Goal: Task Accomplishment & Management: Manage account settings

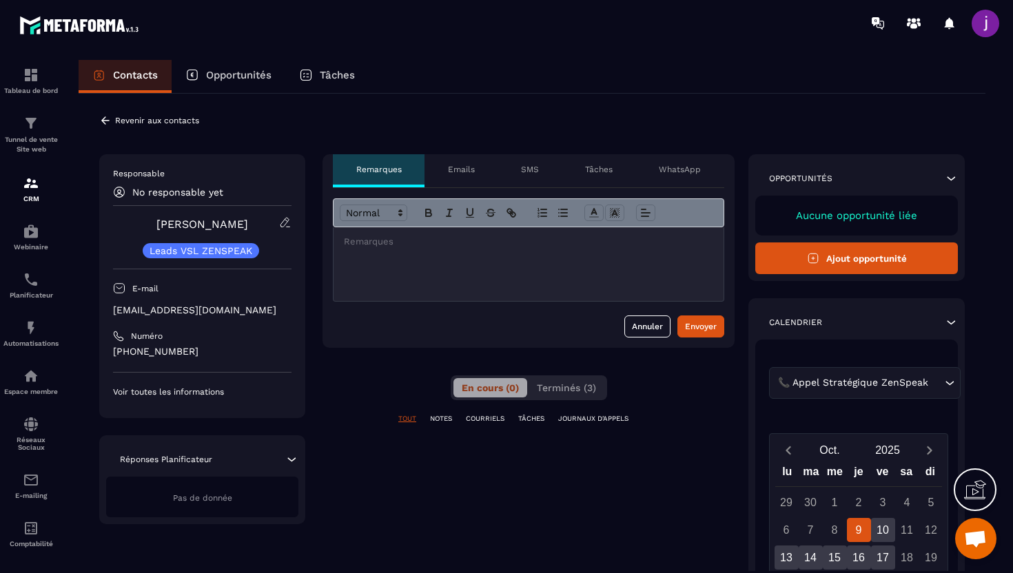
click at [101, 118] on icon at bounding box center [105, 120] width 12 height 12
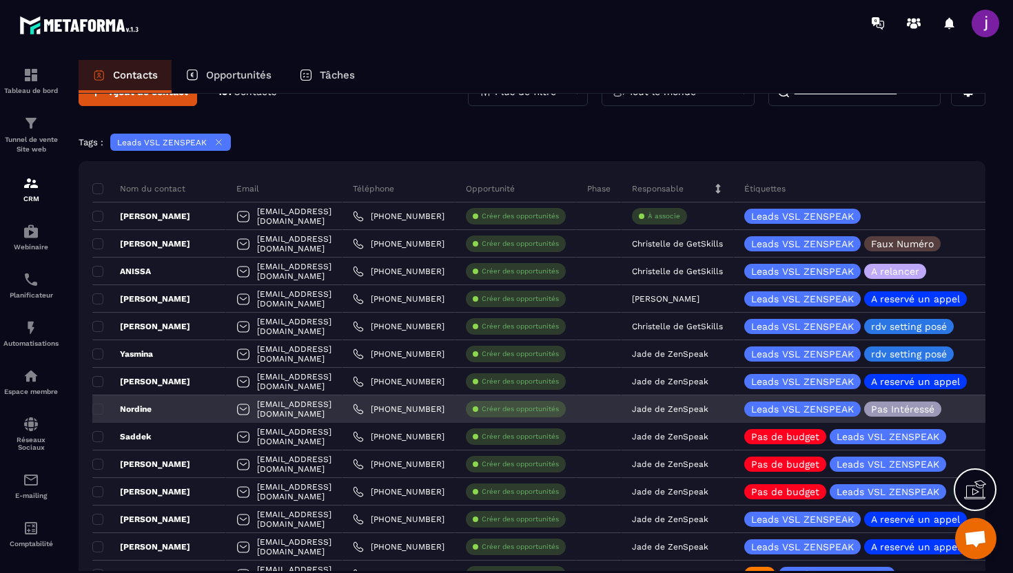
scroll to position [39, 0]
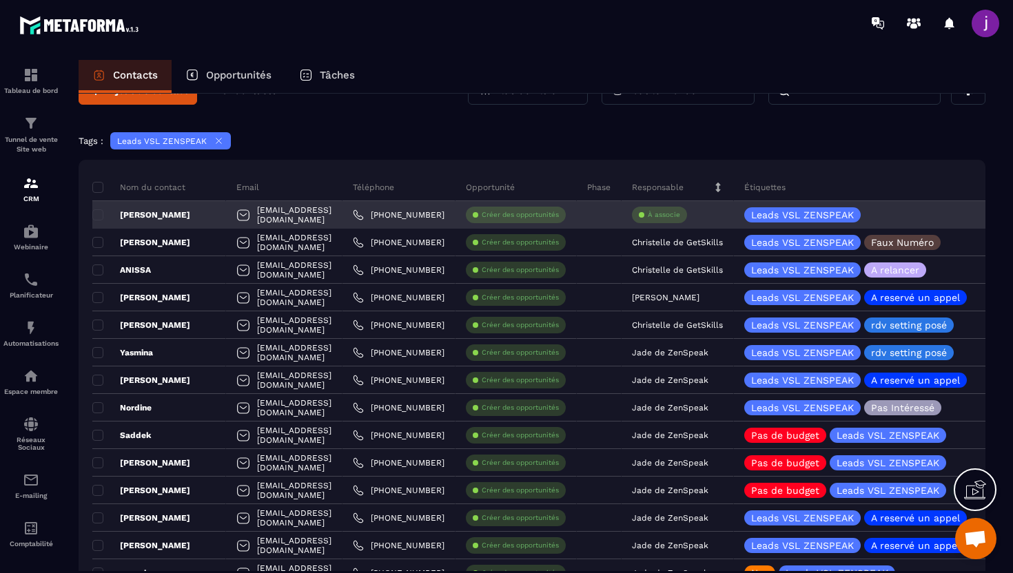
click at [680, 211] on p "À associe" at bounding box center [664, 215] width 32 height 10
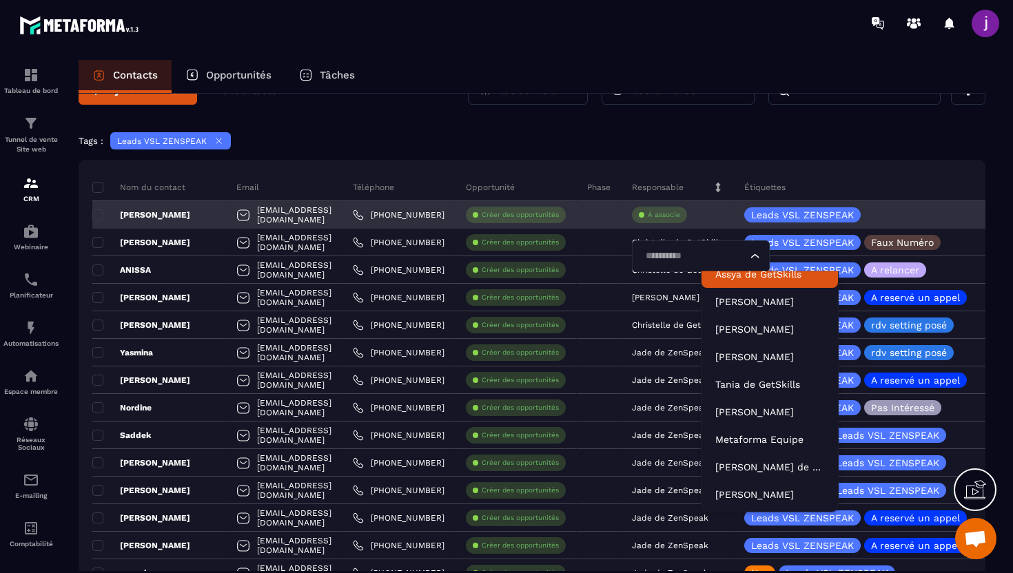
scroll to position [31, 0]
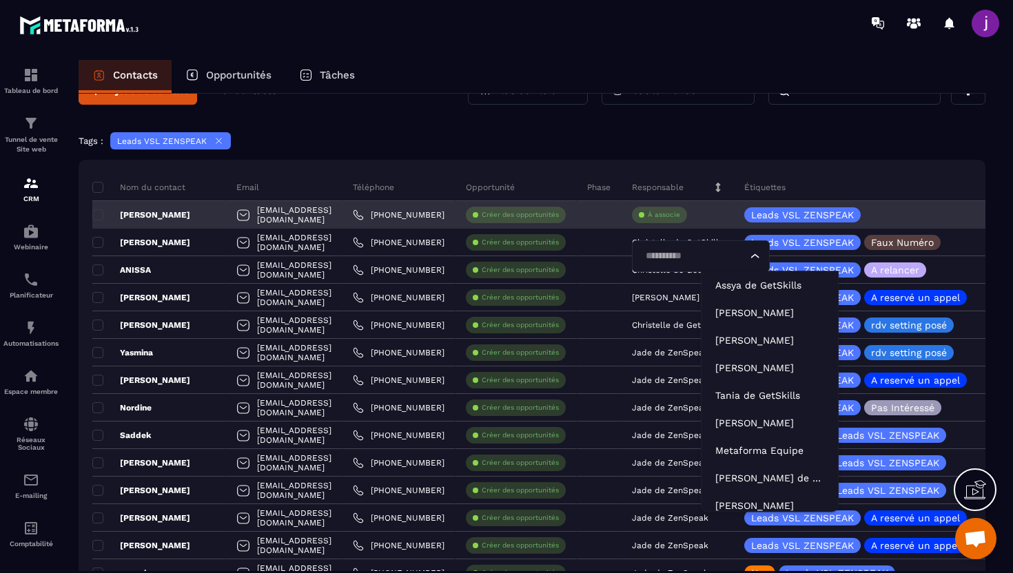
click at [747, 255] on input "Search for option" at bounding box center [694, 256] width 106 height 15
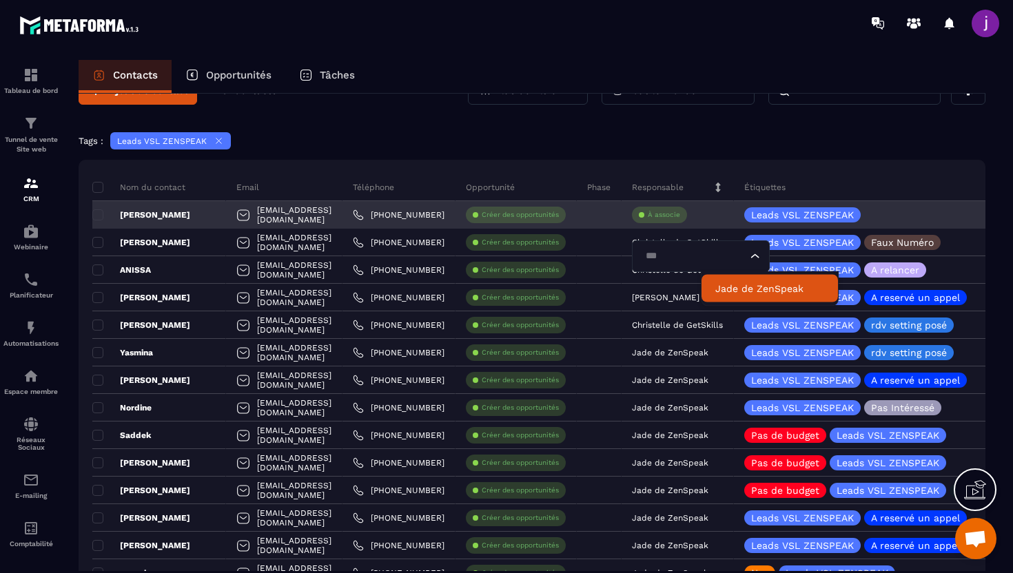
type input "****"
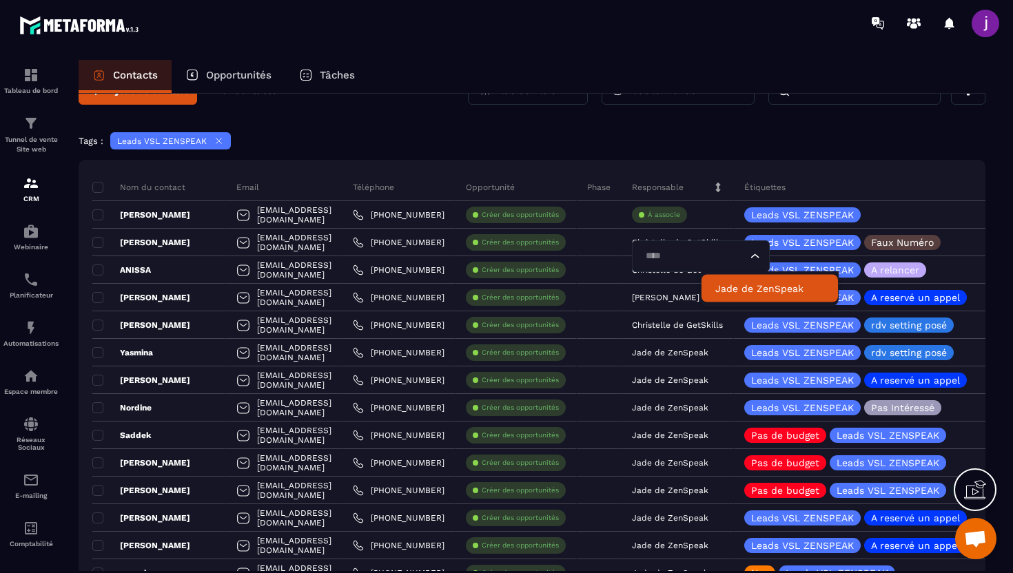
click at [743, 287] on p "Jade de ZenSpeak" at bounding box center [769, 289] width 109 height 14
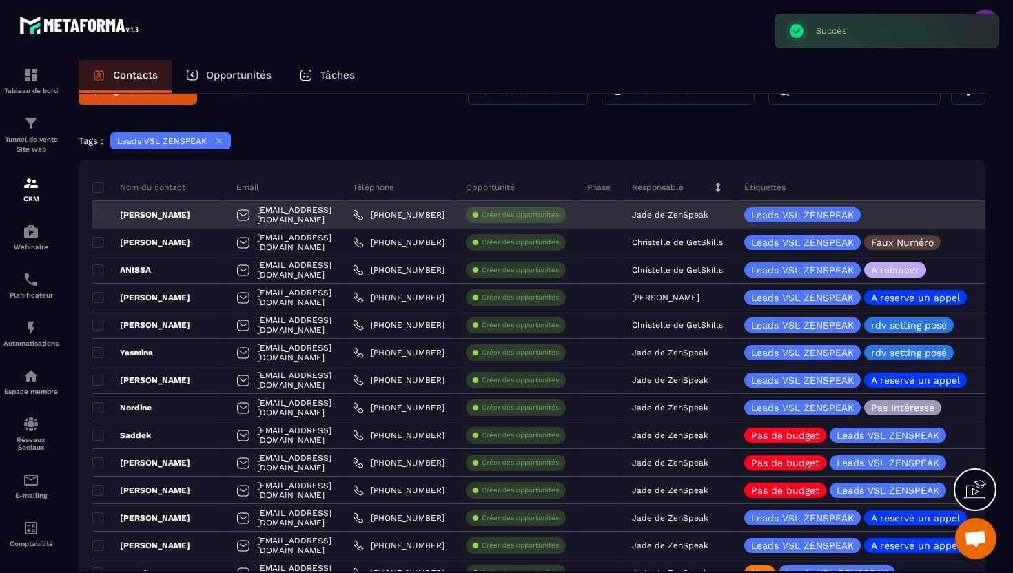
click at [226, 220] on div "[EMAIL_ADDRESS][DOMAIN_NAME]" at bounding box center [284, 215] width 116 height 28
click at [208, 209] on div "[PERSON_NAME]" at bounding box center [159, 215] width 134 height 28
